Goal: Task Accomplishment & Management: Use online tool/utility

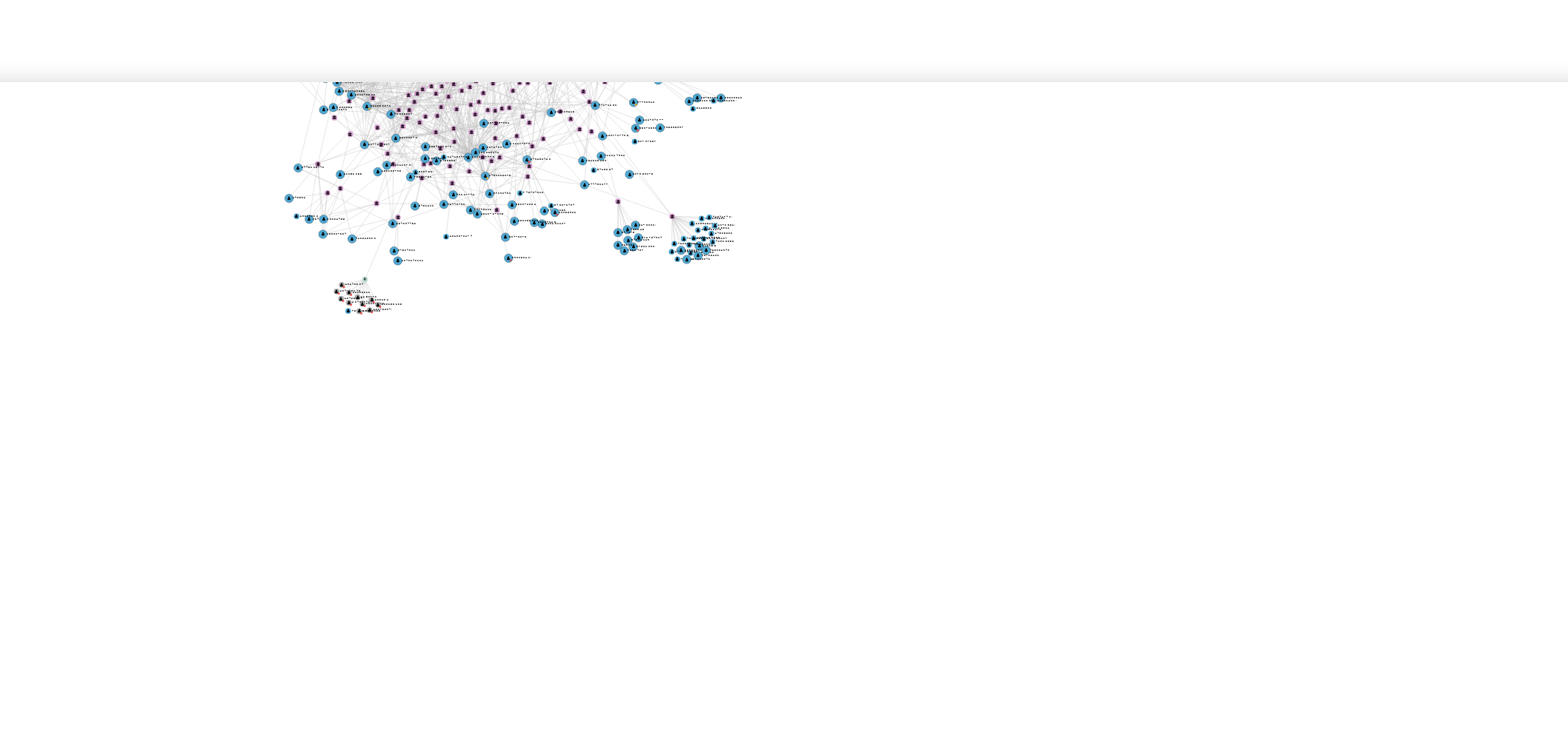
click at [1049, 281] on icon "user-796647699  796647699 phone-82ff01d6c6f68e42f3c92e9f46d63aee  phone-b1e53…" at bounding box center [912, 340] width 1280 height 214
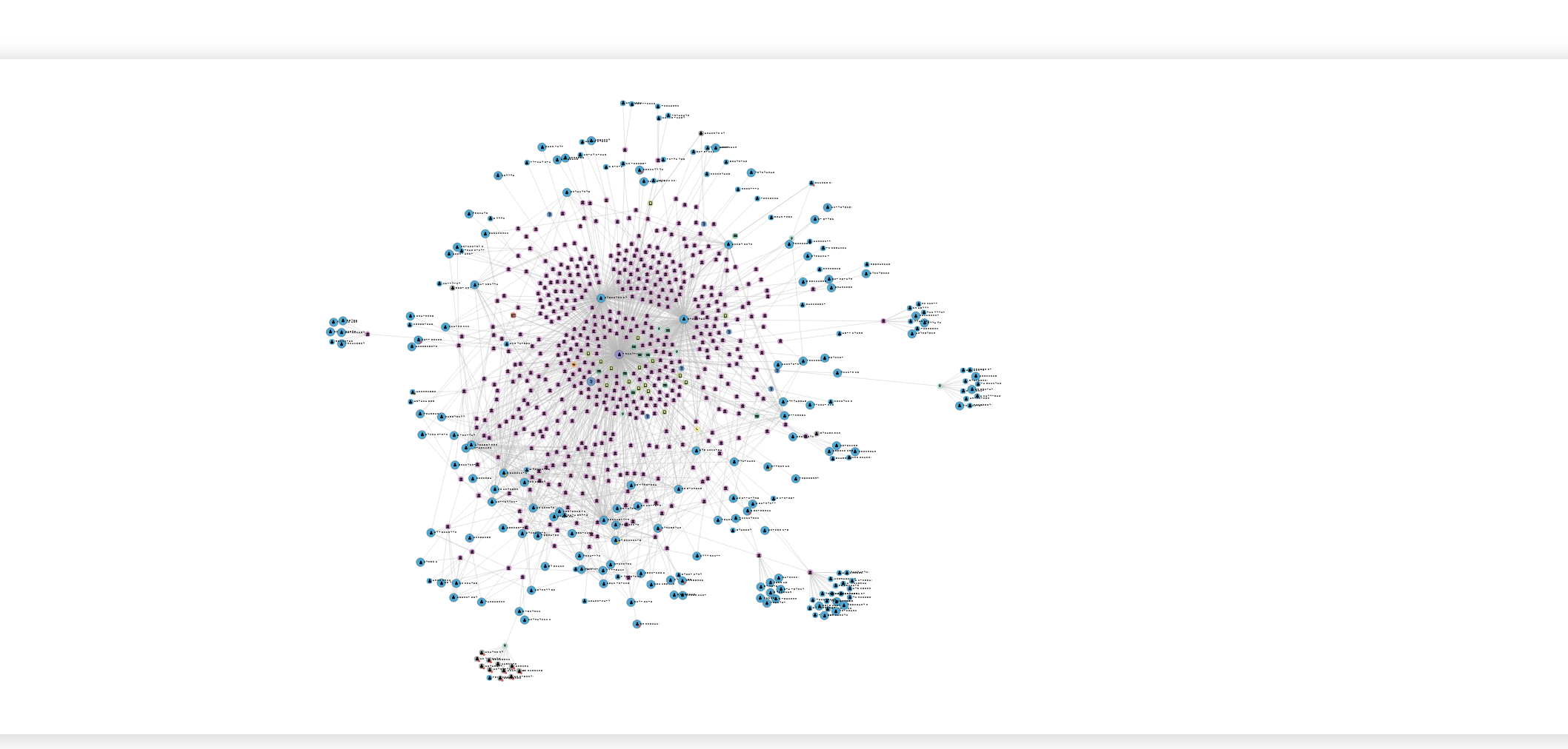
drag, startPoint x: 882, startPoint y: 303, endPoint x: 924, endPoint y: 390, distance: 96.6
click at [924, 390] on icon "user-796647699  796647699 phone-82ff01d6c6f68e42f3c92e9f46d63aee  phone-b1e53…" at bounding box center [912, 340] width 1280 height 214
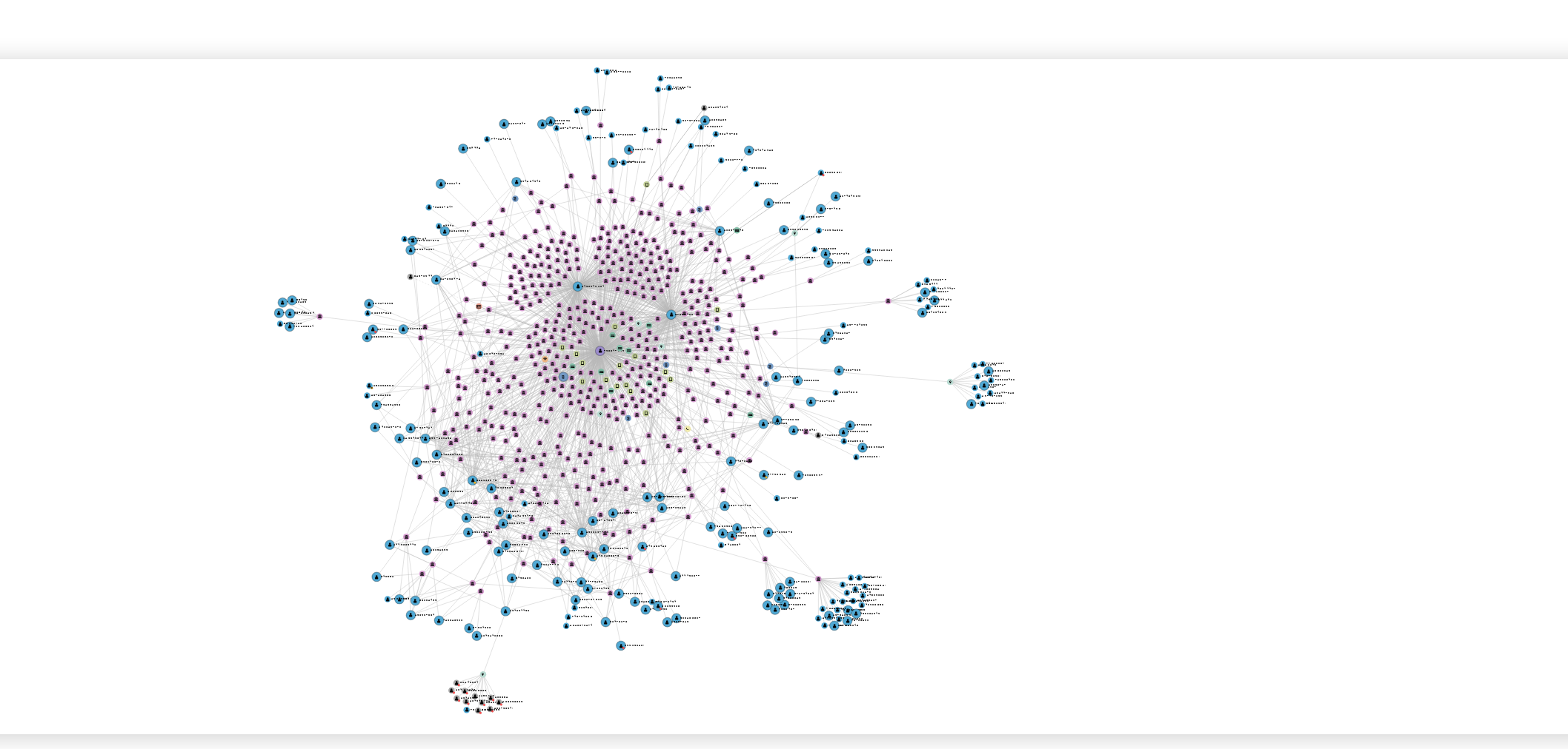
drag, startPoint x: 912, startPoint y: 383, endPoint x: 923, endPoint y: 386, distance: 11.4
click at [923, 386] on icon "user-796647699  796647699 phone-82ff01d6c6f68e42f3c92e9f46d63aee  phone-b1e53…" at bounding box center [912, 340] width 1280 height 214
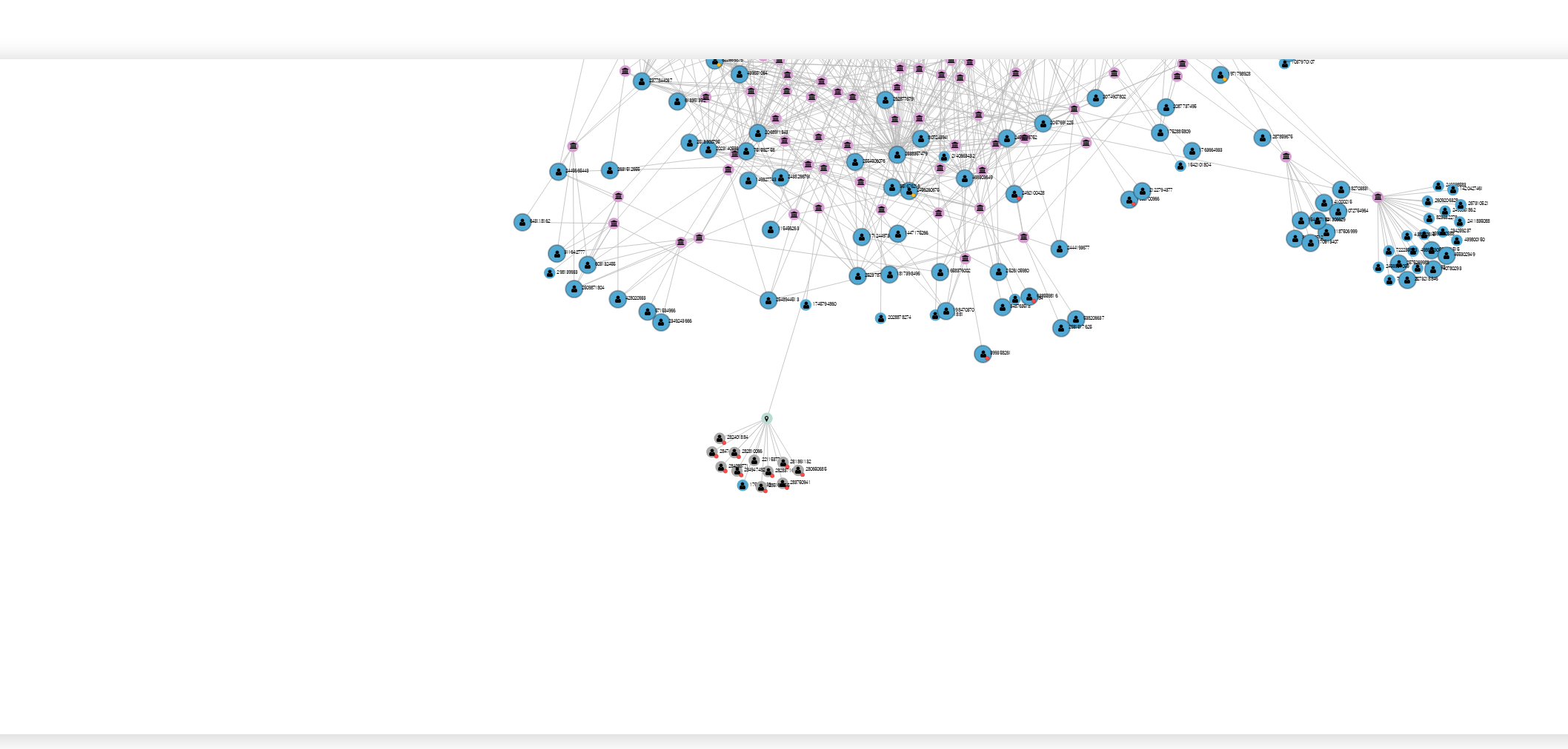
drag, startPoint x: 764, startPoint y: 377, endPoint x: 839, endPoint y: 375, distance: 75.0
click at [839, 375] on icon "user-796647699  796647699 phone-82ff01d6c6f68e42f3c92e9f46d63aee  phone-b1e53…" at bounding box center [912, 340] width 1280 height 214
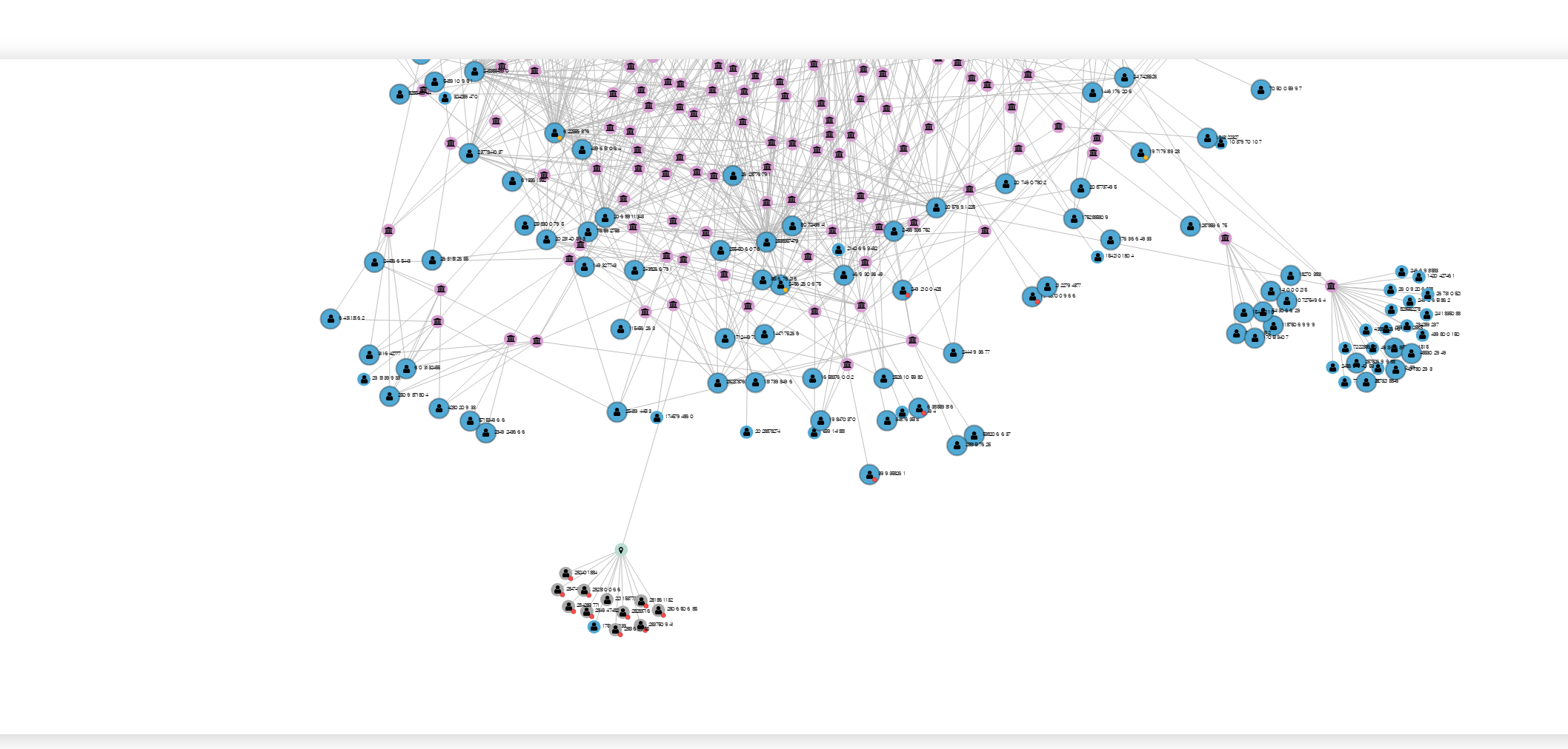
drag, startPoint x: 837, startPoint y: 361, endPoint x: 796, endPoint y: 407, distance: 61.6
click at [796, 407] on icon "user-796647699  796647699 phone-82ff01d6c6f68e42f3c92e9f46d63aee  phone-b1e53…" at bounding box center [912, 340] width 1280 height 214
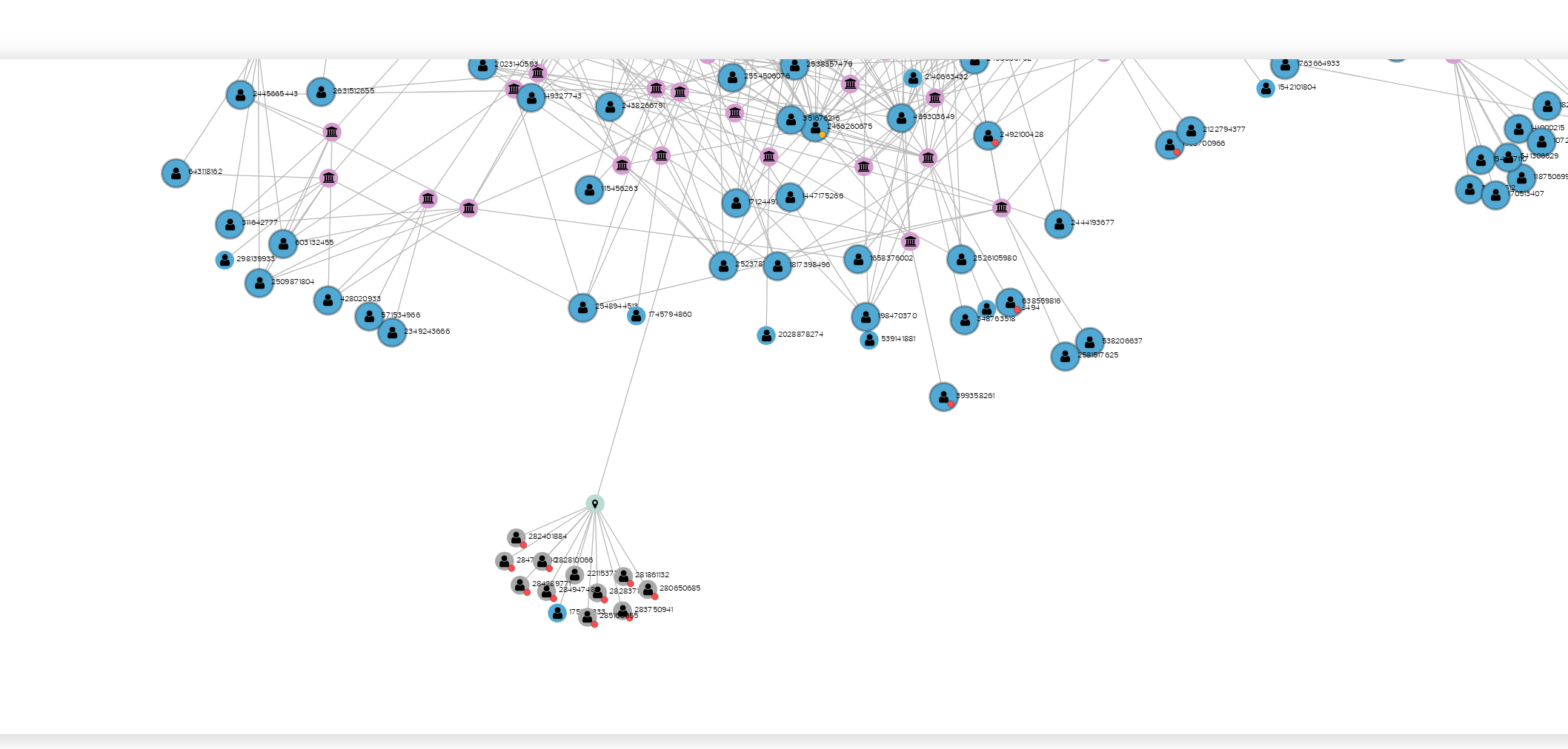
drag, startPoint x: 787, startPoint y: 407, endPoint x: 801, endPoint y: 395, distance: 18.4
click at [801, 395] on icon "user-796647699  796647699 phone-82ff01d6c6f68e42f3c92e9f46d63aee  phone-b1e53…" at bounding box center [912, 340] width 1280 height 214
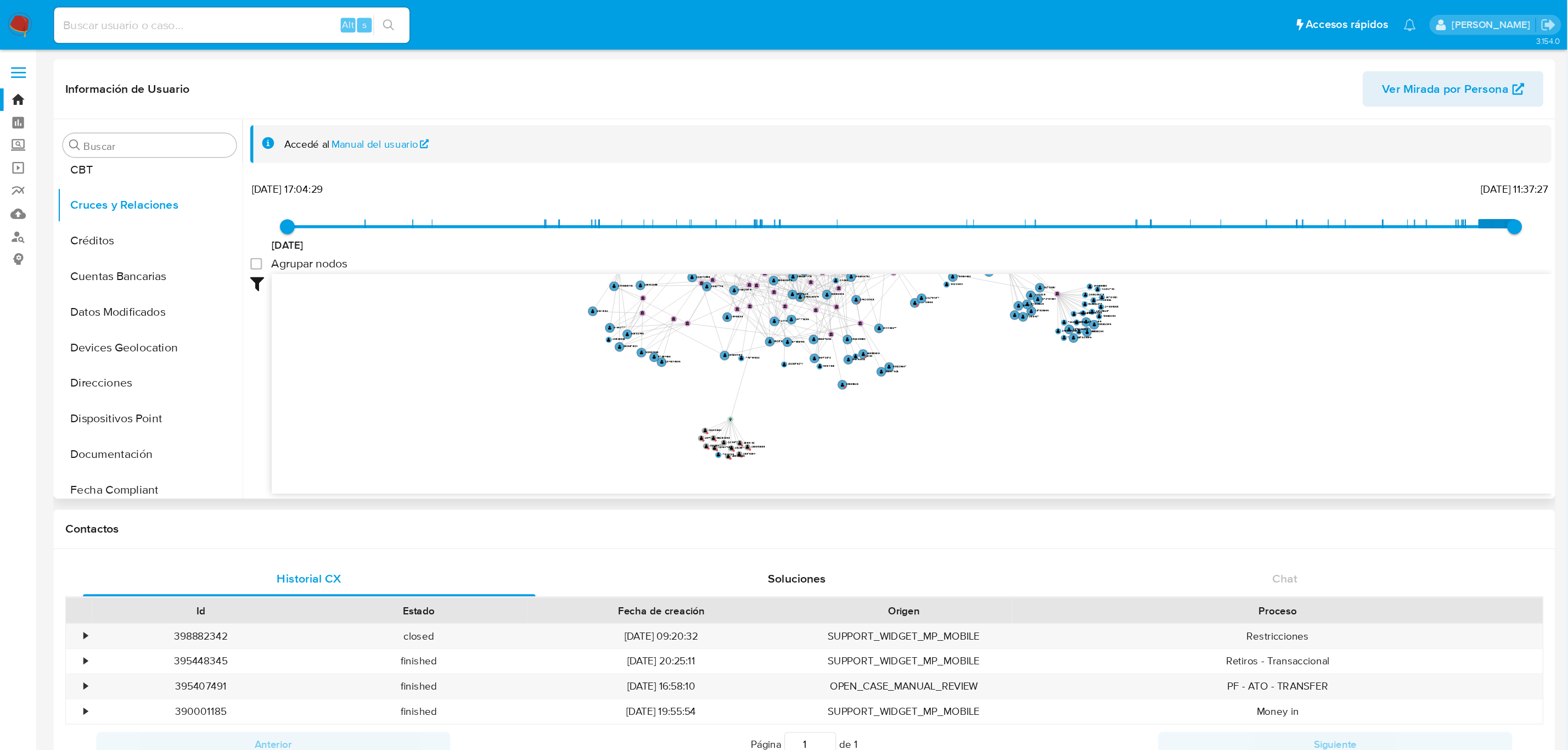
scroll to position [183, 0]
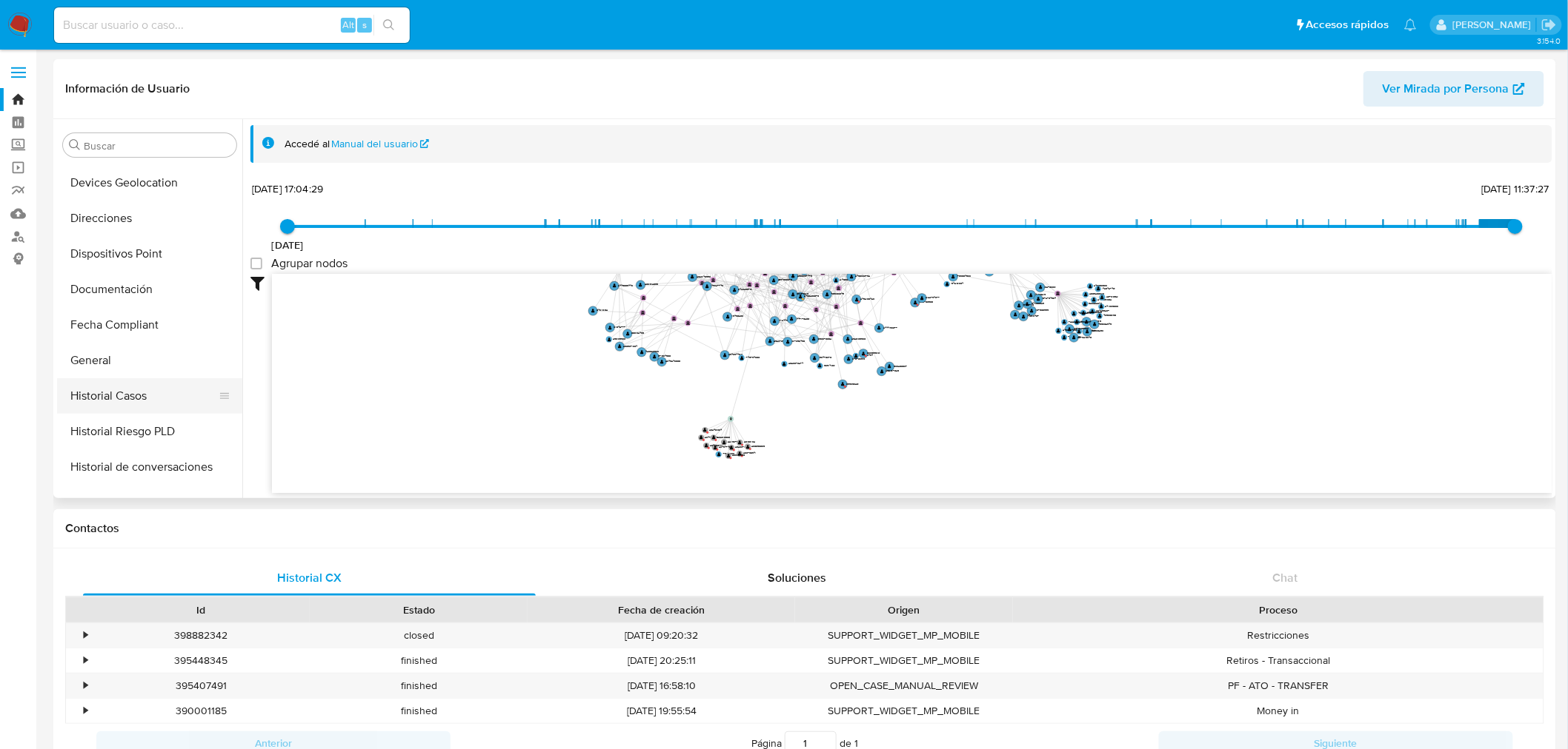
click at [145, 395] on button "Historial Casos" at bounding box center [143, 396] width 173 height 35
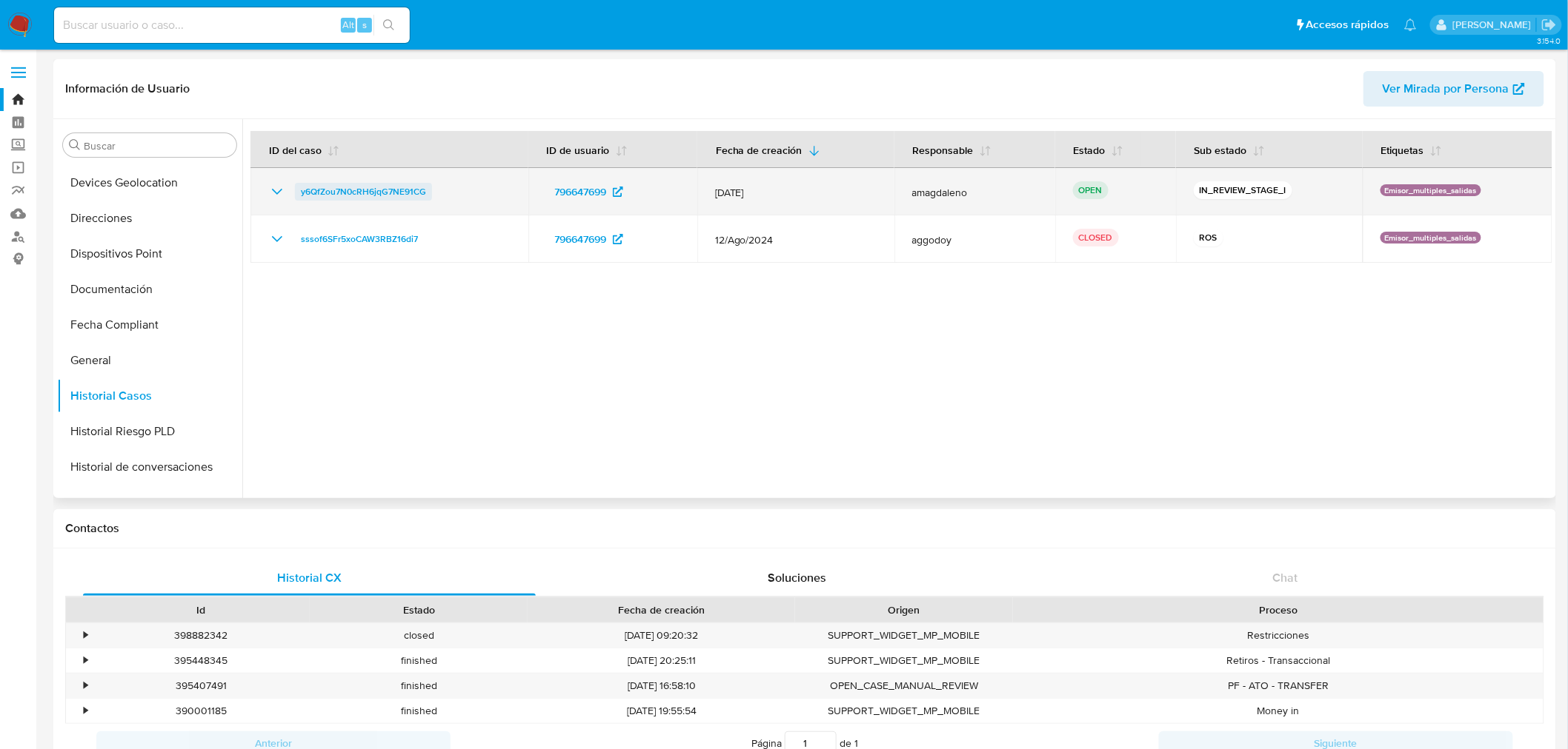
click at [382, 198] on span "y6QfZou7N0cRH6jqG7NE91CG" at bounding box center [363, 192] width 125 height 18
